Goal: Ask a question

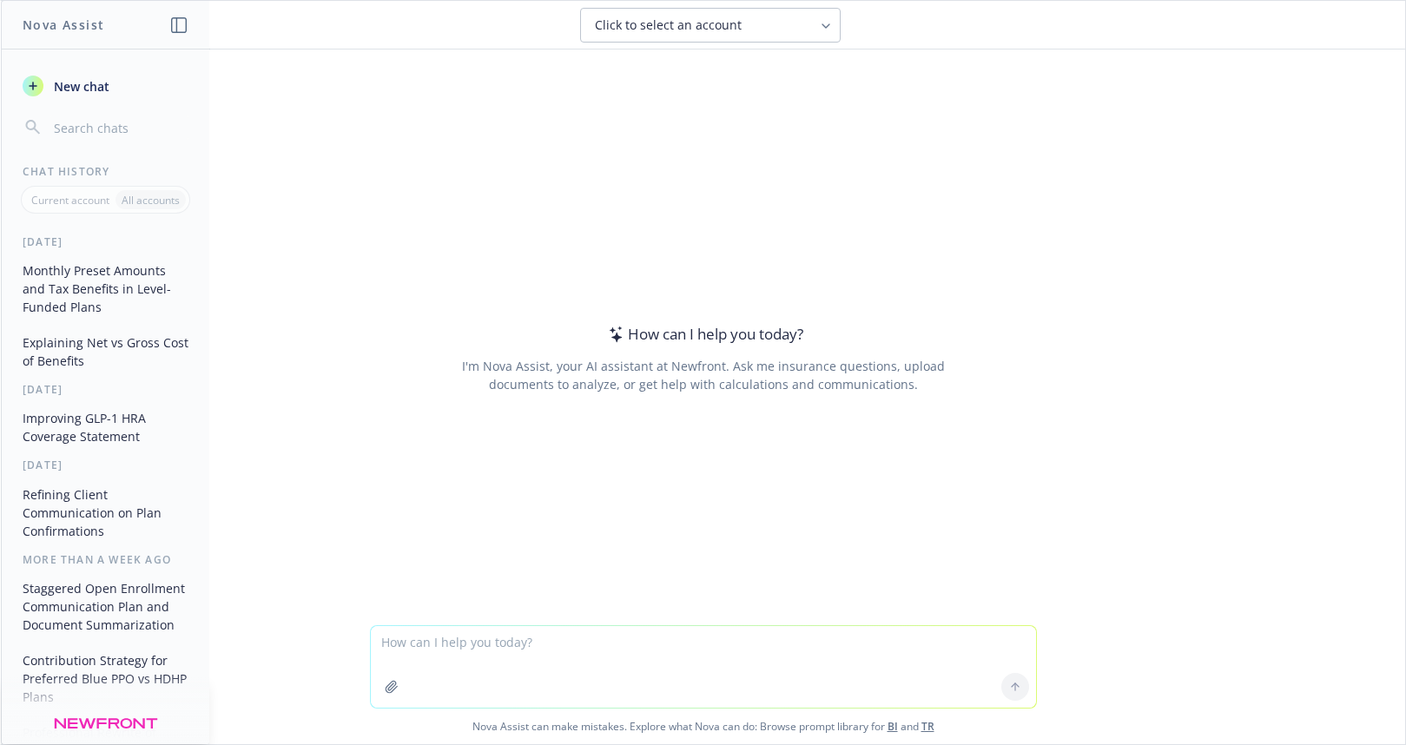
click at [478, 655] on textarea at bounding box center [703, 667] width 665 height 82
type textarea "Who are tier 2 medical carriers"
